Goal: Use online tool/utility: Utilize a website feature to perform a specific function

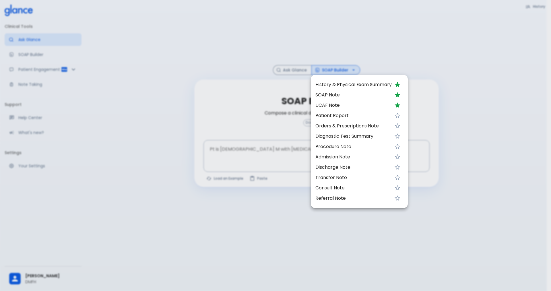
click at [332, 108] on span "UCAF Note" at bounding box center [353, 105] width 76 height 7
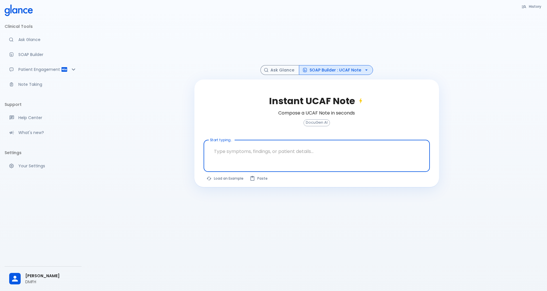
click at [230, 148] on textarea "Start typing..." at bounding box center [316, 151] width 218 height 18
paste textarea "Myalgia since starting with medication. Fatigue, not daily. Nu diffuse numbness…"
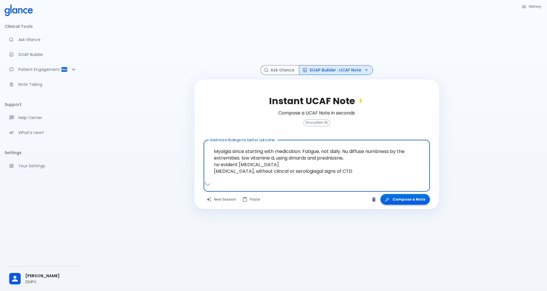
type textarea "Myalgia since starting with medication. Fatigue, not daily. Nu diffuse numbness…"
click at [416, 203] on button "Compose a Note" at bounding box center [404, 199] width 49 height 11
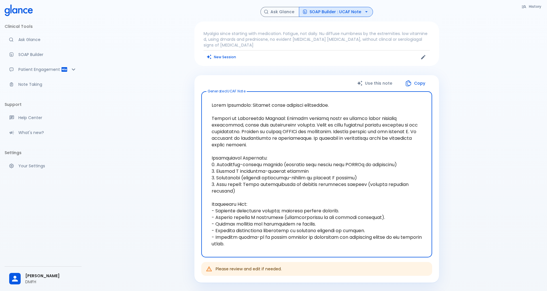
scroll to position [29, 0]
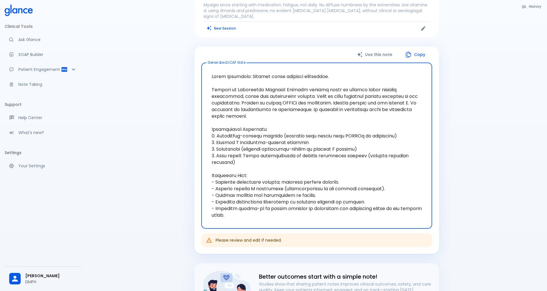
click at [243, 159] on textarea "Generated UCAF Note" at bounding box center [316, 145] width 223 height 157
click at [234, 115] on textarea "Generated UCAF Note" at bounding box center [316, 145] width 223 height 157
drag, startPoint x: 230, startPoint y: 118, endPoint x: 275, endPoint y: 90, distance: 53.3
click at [275, 90] on textarea "Generated UCAF Note" at bounding box center [316, 145] width 223 height 157
click at [283, 150] on textarea "Generated UCAF Note" at bounding box center [316, 145] width 223 height 157
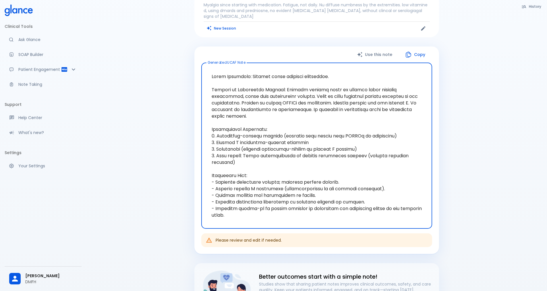
click at [260, 173] on textarea "Generated UCAF Note" at bounding box center [316, 145] width 223 height 157
drag, startPoint x: 252, startPoint y: 216, endPoint x: 210, endPoint y: 122, distance: 103.0
click at [210, 122] on textarea "Generated UCAF Note" at bounding box center [316, 145] width 223 height 157
click at [335, 80] on textarea "Generated UCAF Note" at bounding box center [316, 145] width 223 height 157
click at [334, 77] on textarea "Generated UCAF Note" at bounding box center [316, 145] width 223 height 157
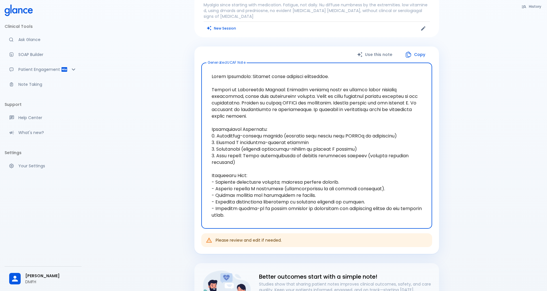
click at [269, 161] on textarea "Generated UCAF Note" at bounding box center [316, 145] width 223 height 157
click at [261, 163] on textarea "Generated UCAF Note" at bounding box center [316, 145] width 223 height 157
click at [227, 30] on button "New Session" at bounding box center [221, 28] width 36 height 8
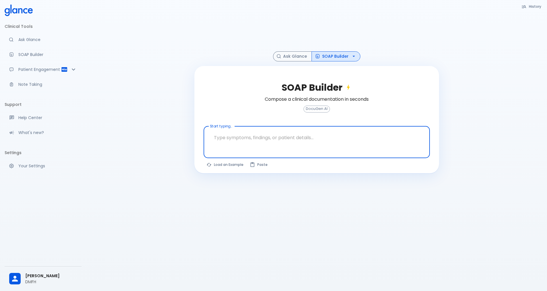
scroll to position [21, 0]
